Goal: Information Seeking & Learning: Learn about a topic

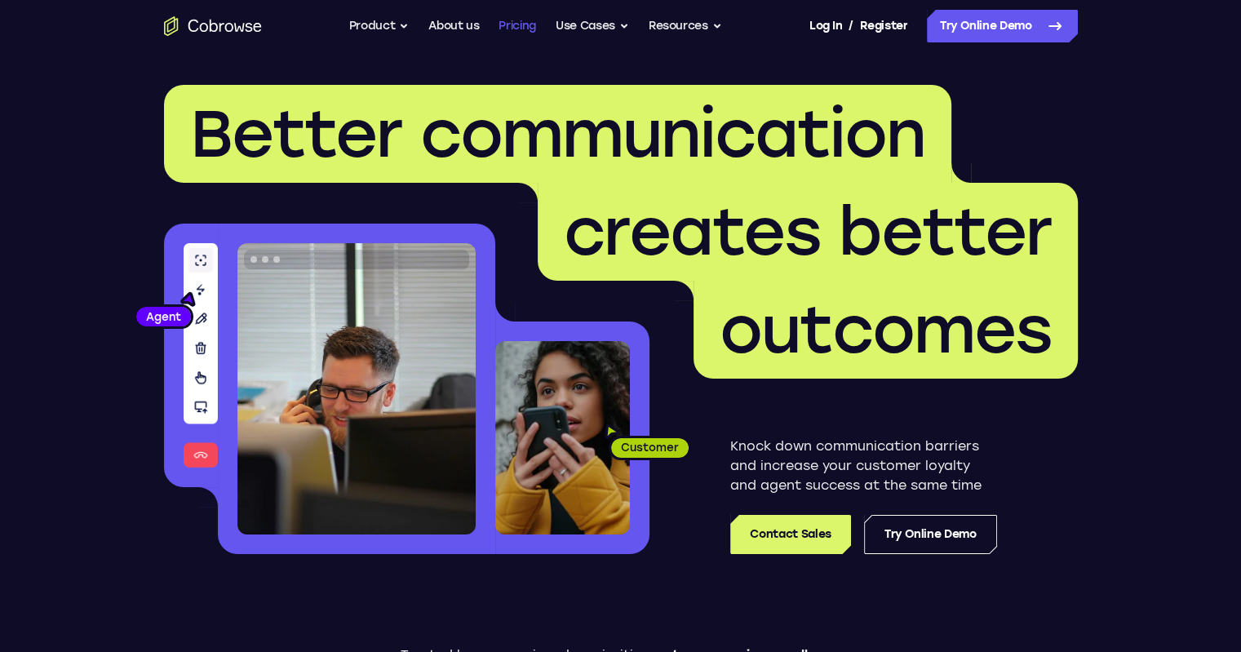
click at [520, 21] on link "Pricing" at bounding box center [518, 26] width 38 height 33
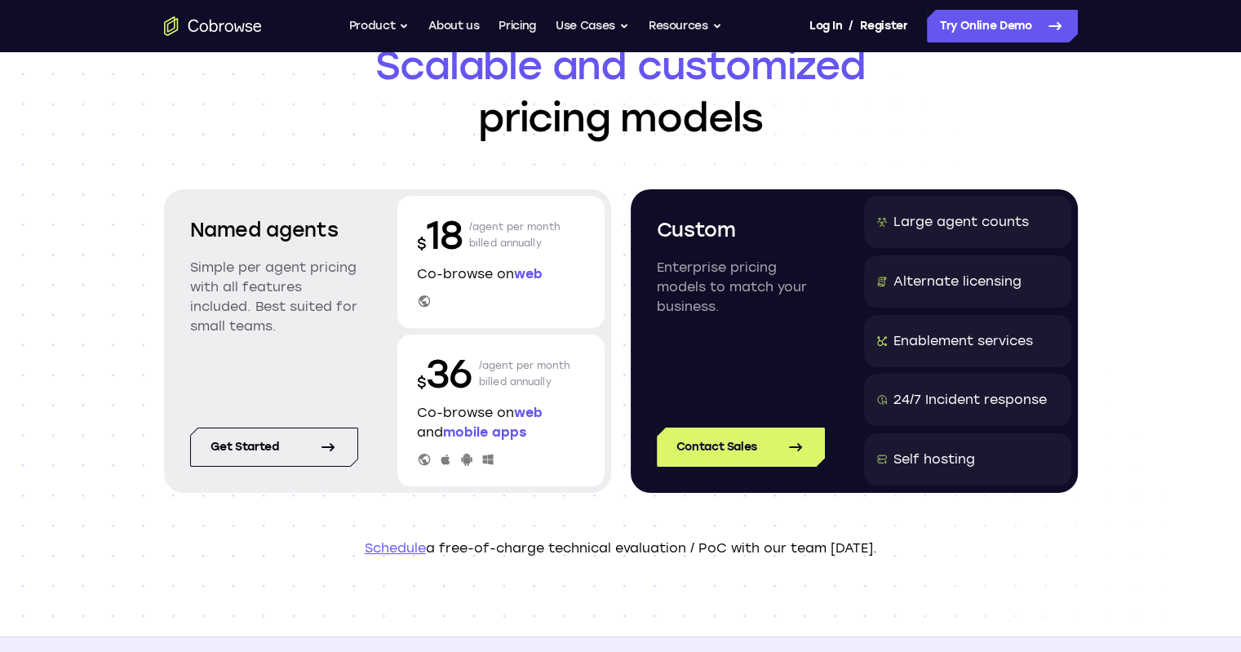
scroll to position [82, 0]
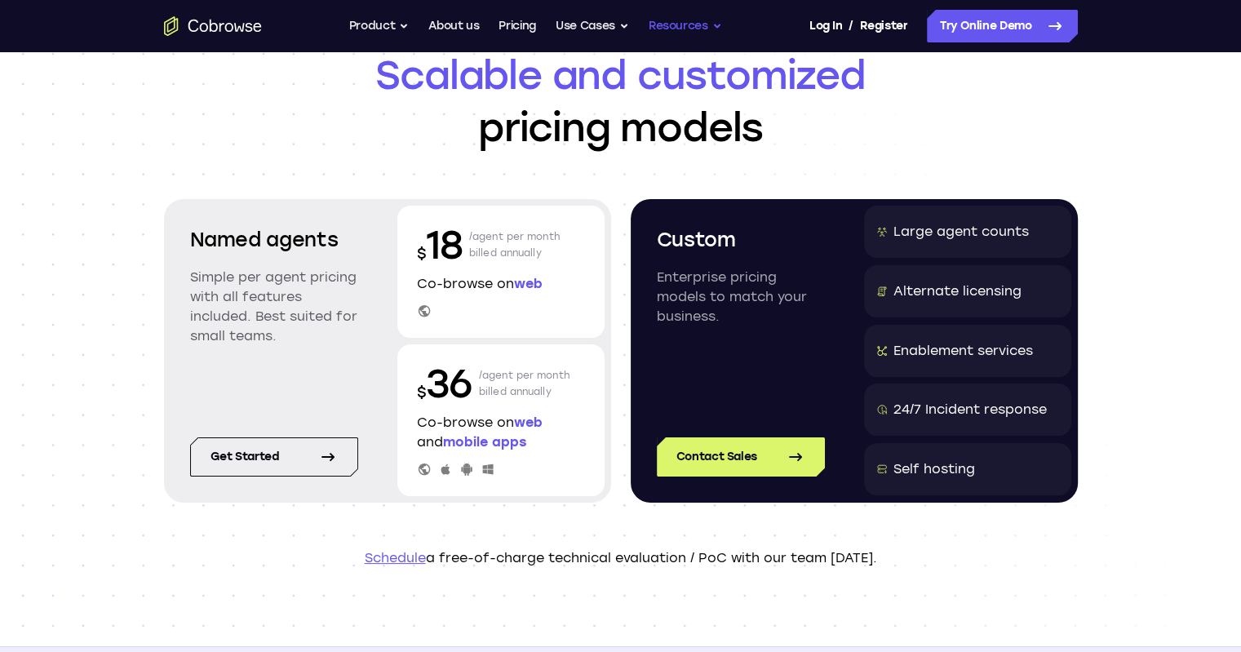
click at [694, 30] on button "Resources" at bounding box center [685, 26] width 73 height 33
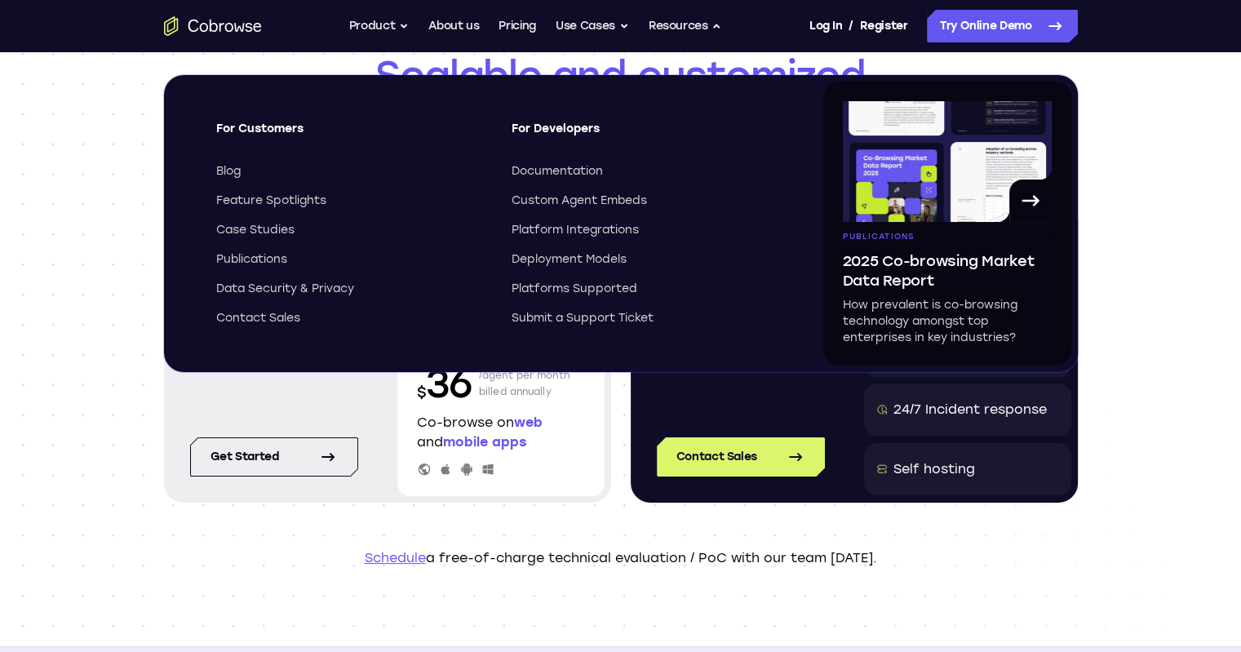
click at [0, 297] on div "Scalable and customized pricing models Named agents Simple per agent pricing wi…" at bounding box center [620, 309] width 1241 height 676
